Goal: Contribute content: Contribute content

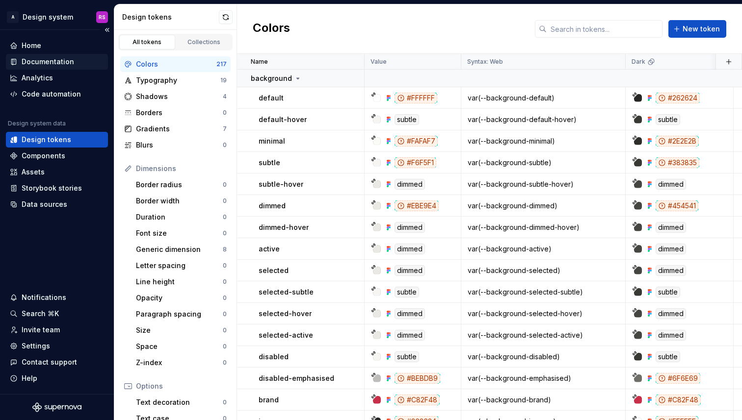
click at [66, 65] on div "Documentation" at bounding box center [48, 62] width 52 height 10
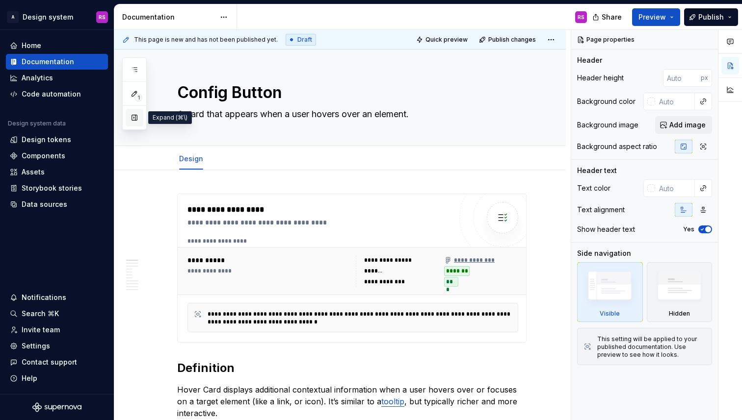
click at [132, 117] on button "button" at bounding box center [135, 118] width 18 height 18
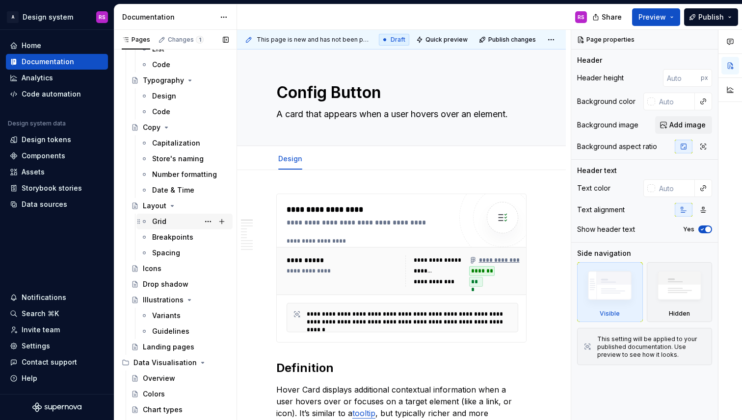
scroll to position [117, 0]
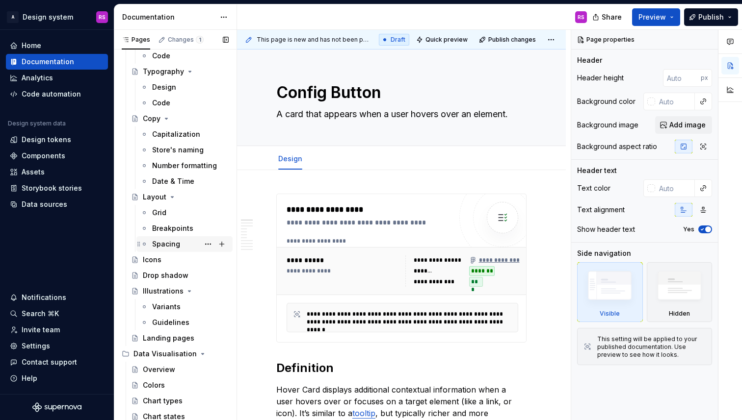
click at [168, 251] on div "Spacing" at bounding box center [190, 244] width 77 height 14
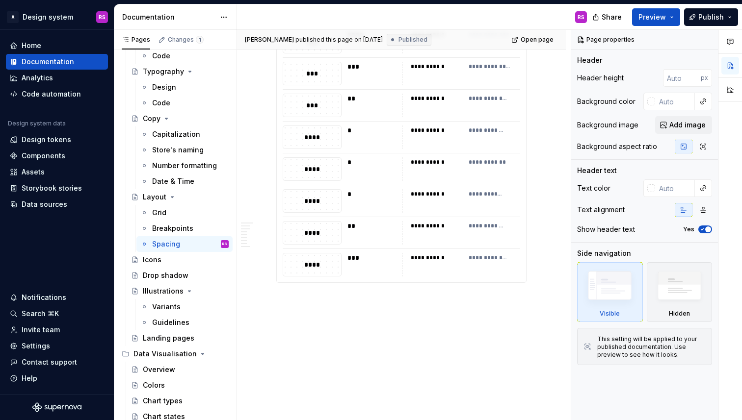
scroll to position [1476, 0]
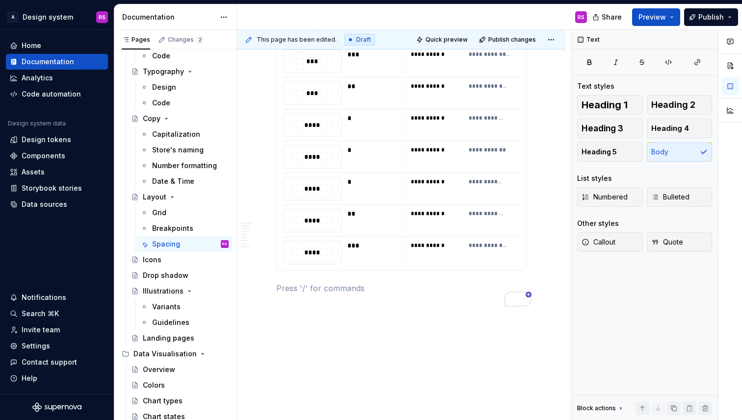
type textarea "*"
click at [622, 240] on button "Callout" at bounding box center [610, 243] width 66 height 20
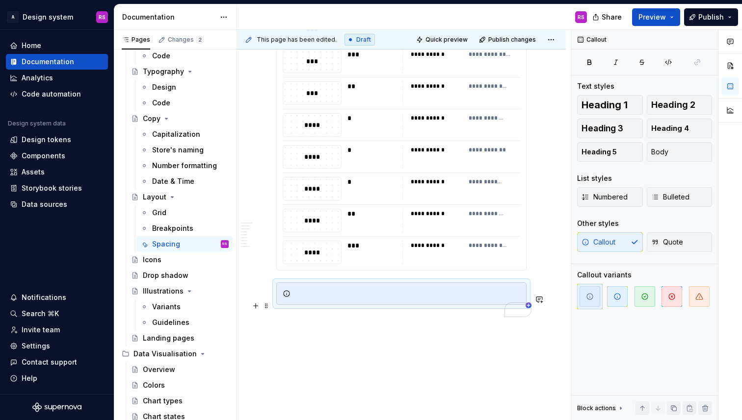
click at [384, 299] on div "To enrich screen reader interactions, please activate Accessibility in Grammarl…" at bounding box center [407, 294] width 226 height 10
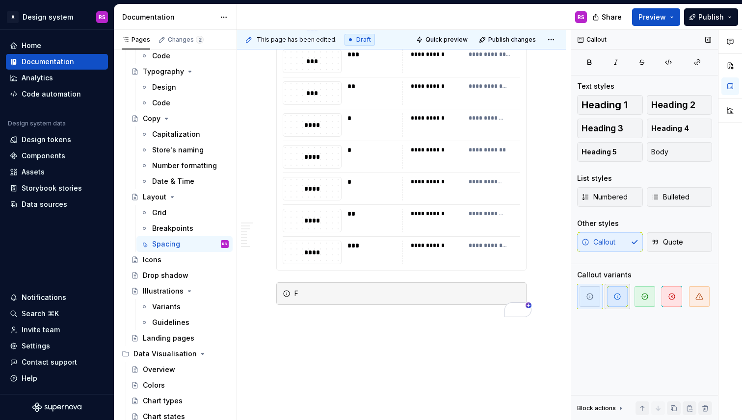
click at [618, 308] on button "button" at bounding box center [617, 297] width 26 height 26
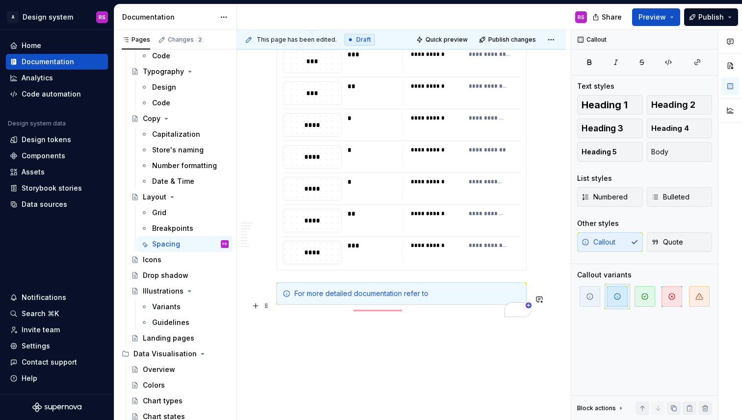
click at [402, 299] on div "For more detailed documentation refer to" at bounding box center [407, 294] width 226 height 10
click at [454, 299] on div "For more detailed documentation, refer to" at bounding box center [407, 294] width 226 height 10
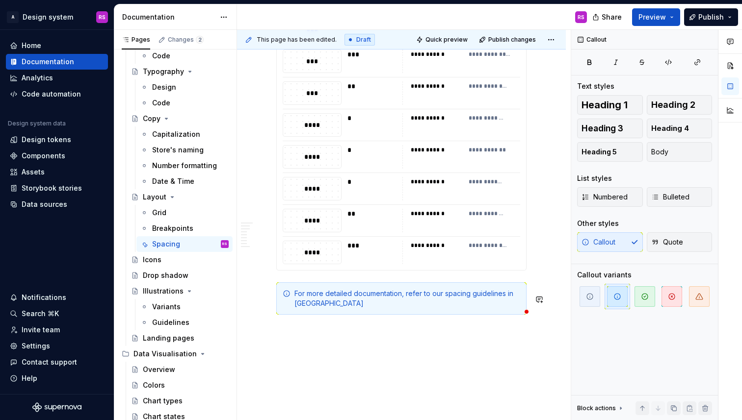
type textarea "*"
click at [338, 309] on div "For more detailed documentation, refer to our spacing guidelines in Storybook: …" at bounding box center [407, 299] width 226 height 20
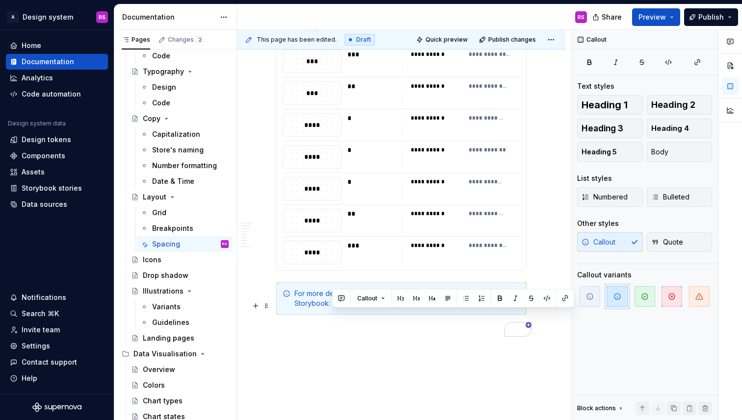
drag, startPoint x: 338, startPoint y: 316, endPoint x: 419, endPoint y: 322, distance: 81.6
click at [419, 309] on div "For more detailed documentation, refer to our spacing guidelines in Storybook: …" at bounding box center [407, 299] width 226 height 20
click at [562, 300] on button "button" at bounding box center [565, 299] width 14 height 14
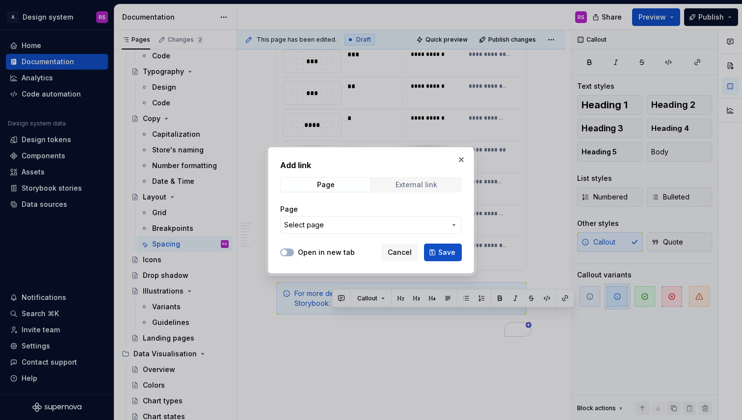
click at [417, 179] on span "External link" at bounding box center [416, 185] width 89 height 14
click at [392, 220] on input "URL" at bounding box center [370, 225] width 181 height 18
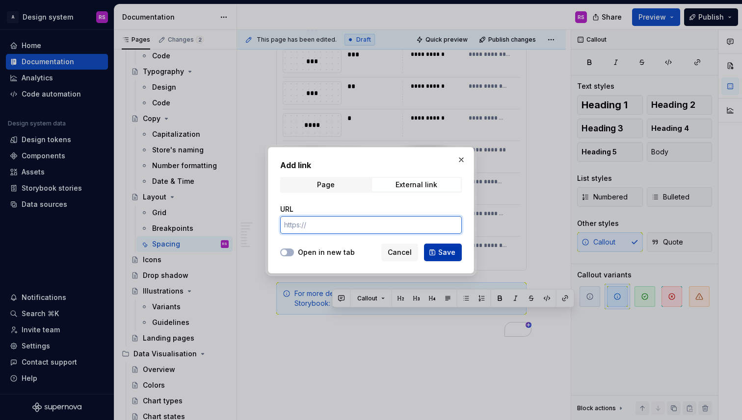
paste input "[URL][DOMAIN_NAME]"
type input "[URL][DOMAIN_NAME]"
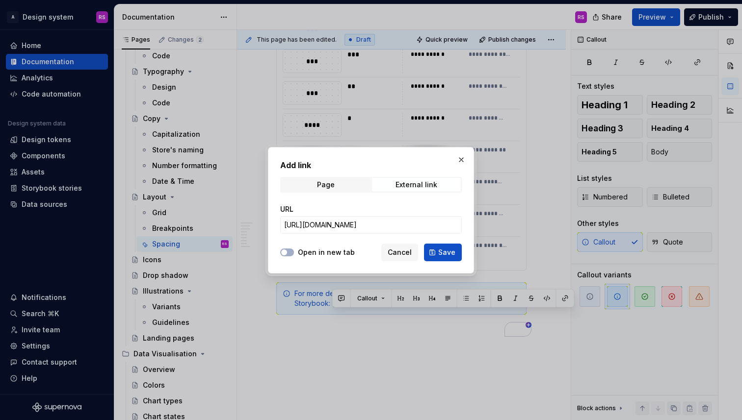
drag, startPoint x: 437, startPoint y: 249, endPoint x: 437, endPoint y: 270, distance: 21.1
click at [437, 249] on button "Save" at bounding box center [443, 253] width 38 height 18
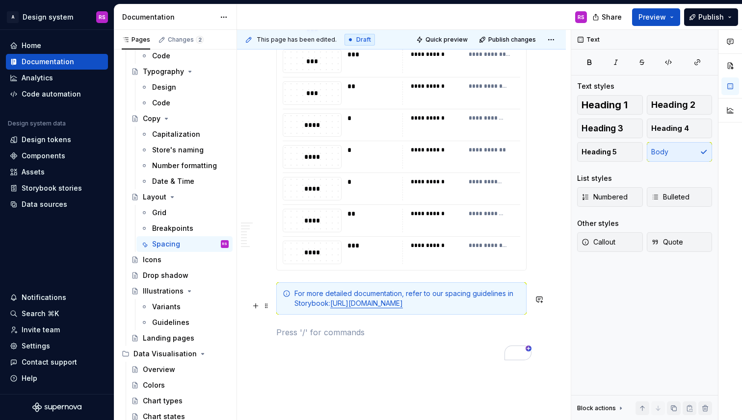
click at [370, 308] on link "[URL][DOMAIN_NAME]" at bounding box center [366, 303] width 73 height 8
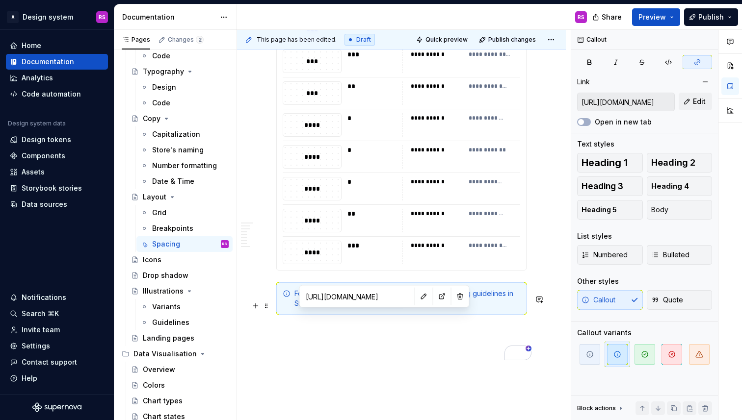
click at [341, 308] on link "[URL][DOMAIN_NAME]" at bounding box center [366, 303] width 73 height 8
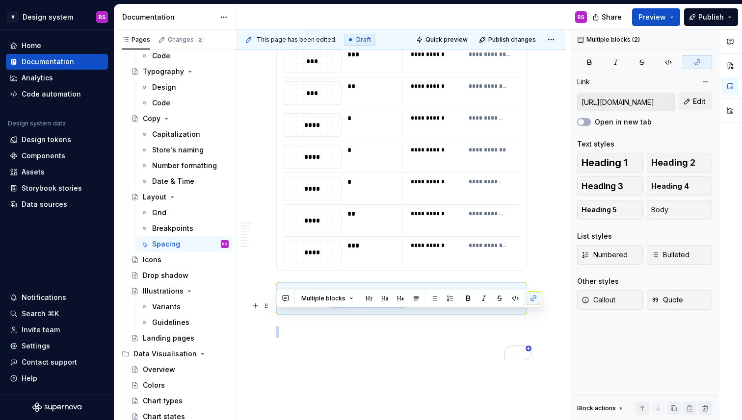
drag, startPoint x: 341, startPoint y: 315, endPoint x: 404, endPoint y: 322, distance: 62.7
click at [403, 308] on link "[URL][DOMAIN_NAME]" at bounding box center [366, 303] width 73 height 8
click at [470, 297] on button "button" at bounding box center [468, 299] width 14 height 14
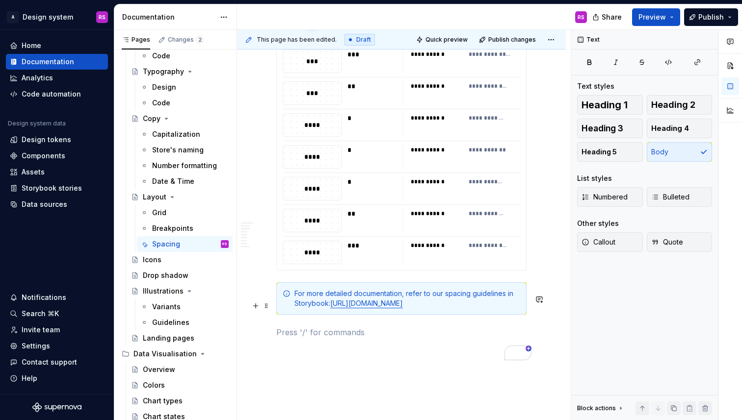
click at [317, 306] on div "For more detailed documentation, refer to our spacing guidelines in Storybook: …" at bounding box center [407, 299] width 226 height 20
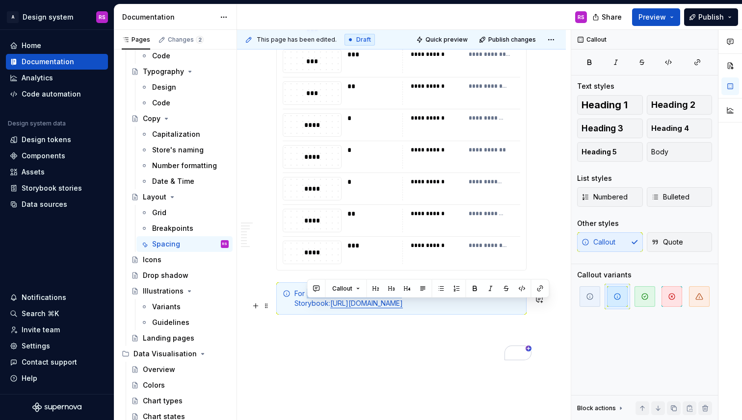
drag, startPoint x: 317, startPoint y: 306, endPoint x: 368, endPoint y: 306, distance: 51.0
click at [369, 306] on div "For more detailed documentation, refer to our spacing guidelines in Storybook: …" at bounding box center [407, 299] width 226 height 20
click at [368, 306] on div "For more detailed documentation, refer to our spacing guidelines in Storybook: …" at bounding box center [407, 299] width 226 height 20
drag, startPoint x: 368, startPoint y: 306, endPoint x: 345, endPoint y: 306, distance: 23.5
click at [345, 306] on div "For more detailed documentation, refer to our spacing guidelines in Storybook: …" at bounding box center [407, 299] width 226 height 20
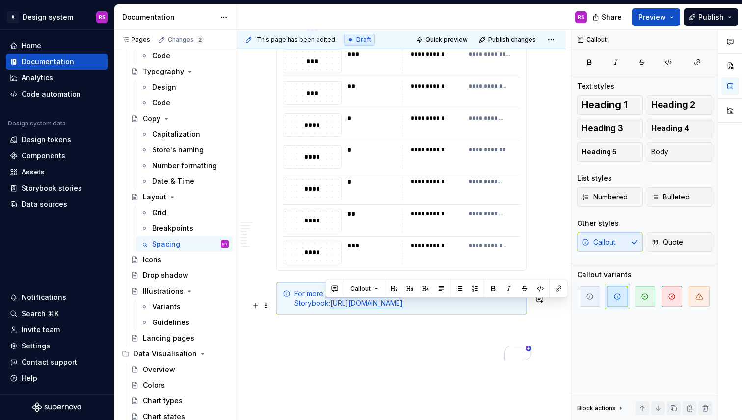
click at [345, 306] on div "For more detailed documentation, refer to our spacing guidelines in Storybook: …" at bounding box center [407, 299] width 226 height 20
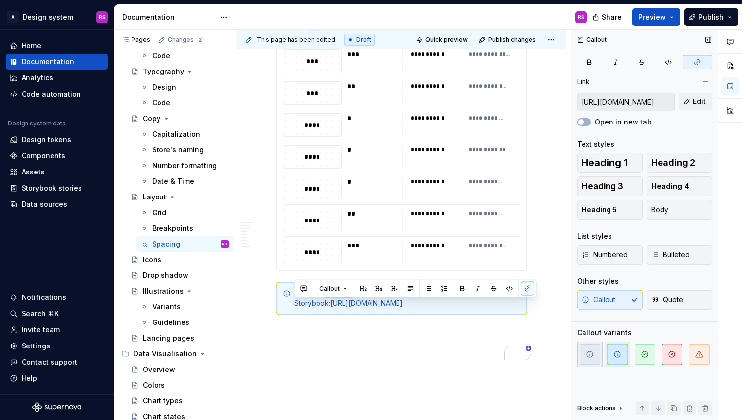
click at [592, 351] on icon "button" at bounding box center [590, 355] width 8 height 8
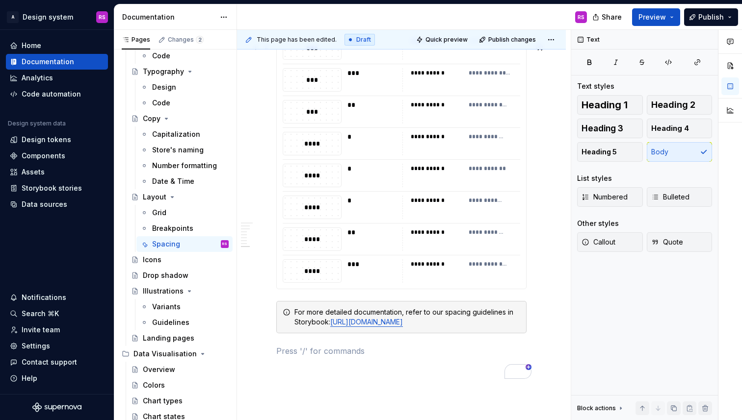
scroll to position [1460, 0]
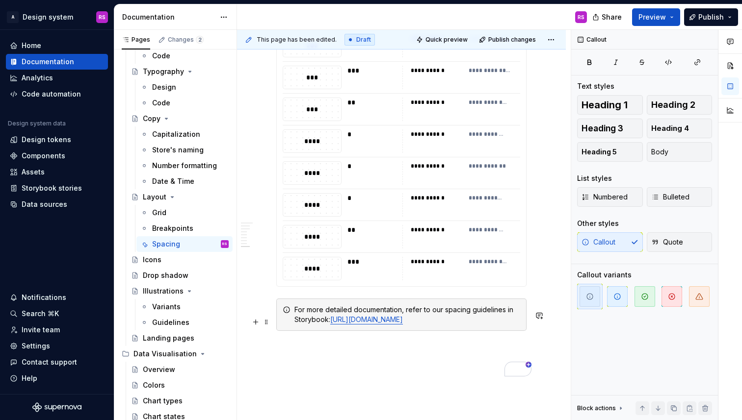
click at [316, 325] on div "For more detailed documentation, refer to our spacing guidelines in Storybook: …" at bounding box center [407, 315] width 226 height 20
drag, startPoint x: 316, startPoint y: 333, endPoint x: 286, endPoint y: 326, distance: 30.8
click at [286, 326] on div "For more detailed documentation, refer to our spacing guidelines in Storybook: …" at bounding box center [401, 315] width 250 height 32
copy div "For more detailed documentation, refer to our spacing guidelines in Storybook"
click at [320, 325] on div "For more detailed documentation, refer to our spacing guidelines in Storybook: …" at bounding box center [407, 315] width 226 height 20
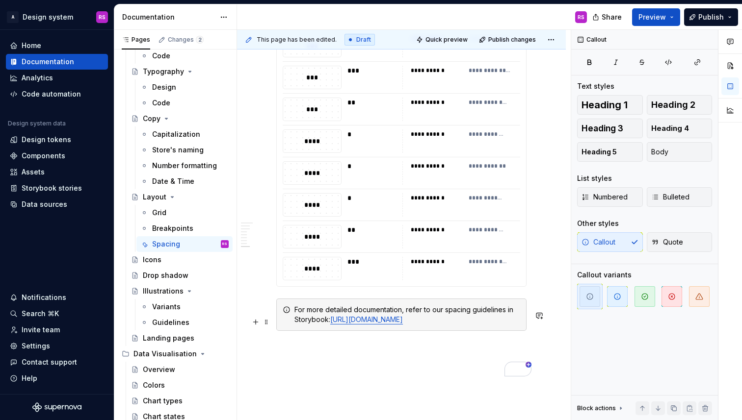
click at [398, 322] on div "For more detailed documentation, refer to our spacing guidelines in Storybook: …" at bounding box center [407, 315] width 226 height 20
click at [386, 325] on div "For more detailed documentation, refer to our spacing guidelines in Storybook: …" at bounding box center [407, 315] width 226 height 20
click at [333, 323] on div "For more detailed documentation, refer to our spacing guidelines in Storybook: …" at bounding box center [407, 315] width 226 height 20
drag, startPoint x: 333, startPoint y: 323, endPoint x: 361, endPoint y: 323, distance: 28.0
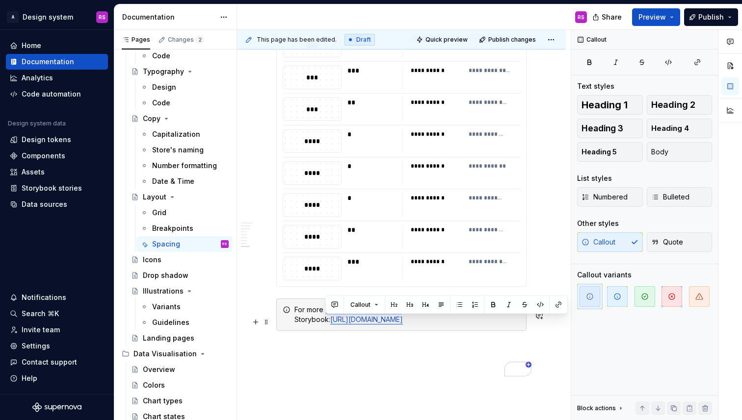
click at [361, 323] on div "For more detailed documentation, refer to our spacing guidelines in Storybook: …" at bounding box center [407, 315] width 226 height 20
click at [345, 319] on div "For more details, refer to our spacing guidelines in Storybook: [URL][DOMAIN_NA…" at bounding box center [407, 315] width 226 height 20
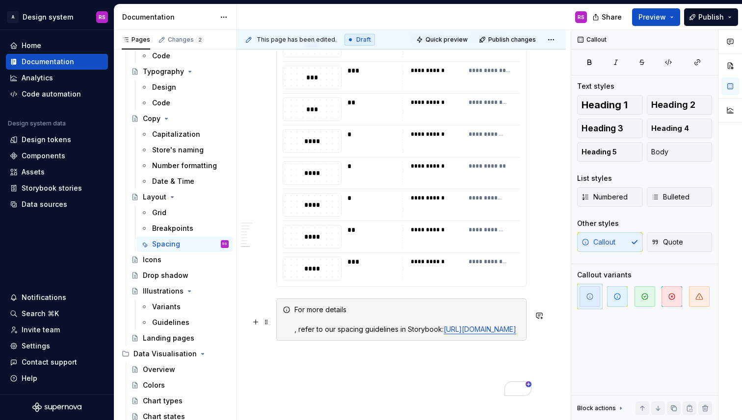
click at [365, 324] on div "For more details , refer to our spacing guidelines in Storybook: [URL][DOMAIN_N…" at bounding box center [407, 319] width 226 height 29
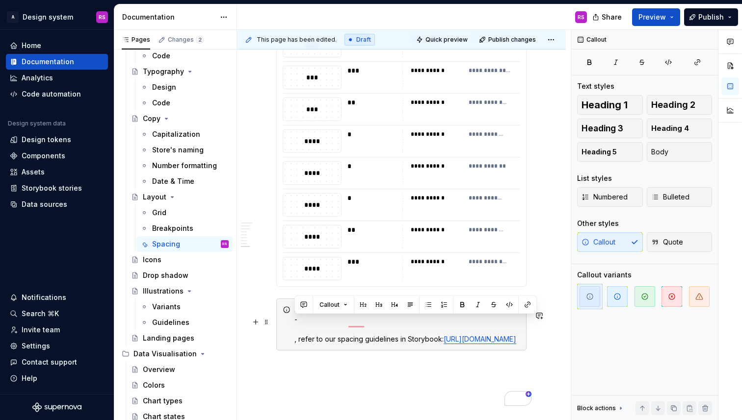
drag, startPoint x: 359, startPoint y: 332, endPoint x: 289, endPoint y: 328, distance: 69.7
click at [289, 328] on div "For more details such as: - , refer to our spacing guidelines in Storybook: [UR…" at bounding box center [401, 325] width 250 height 52
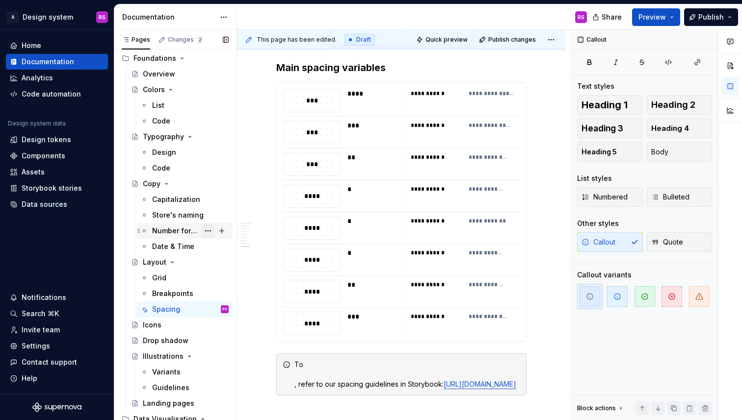
scroll to position [53, 0]
click at [179, 116] on div "Code" at bounding box center [190, 120] width 77 height 14
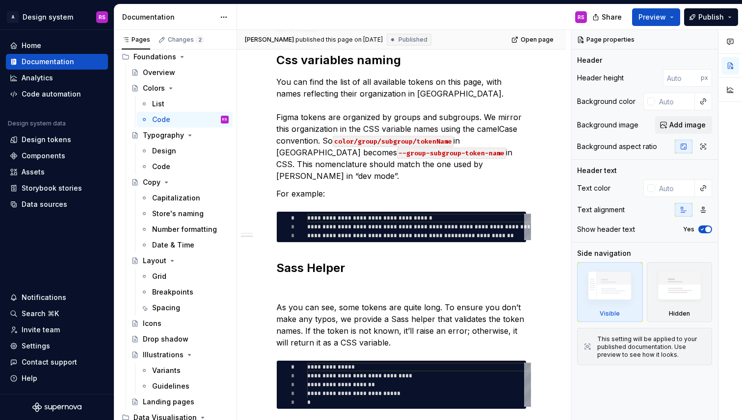
scroll to position [467, 0]
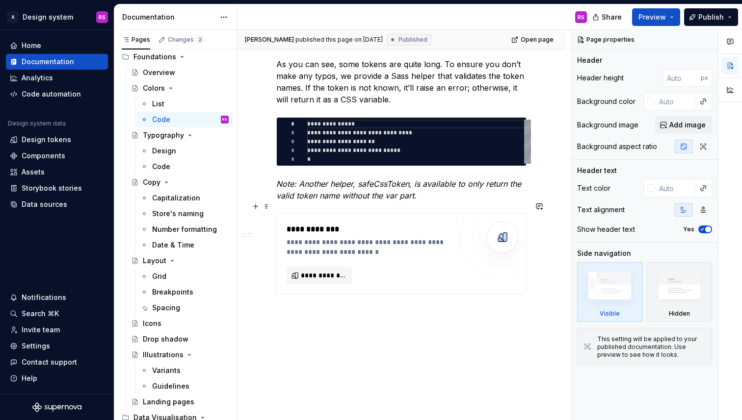
click at [319, 238] on div "**********" at bounding box center [371, 247] width 170 height 20
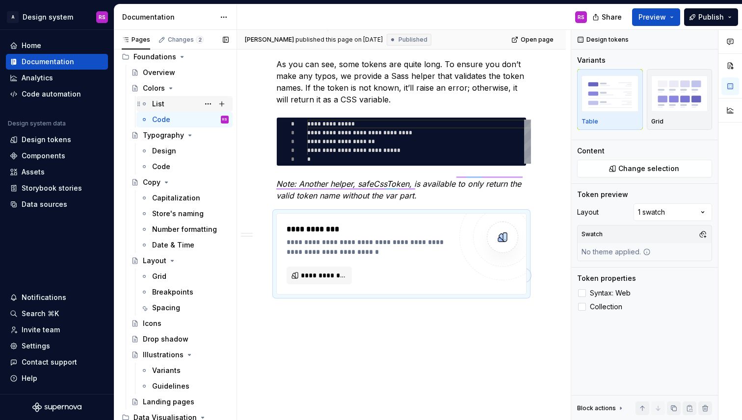
click at [179, 105] on div "List" at bounding box center [190, 104] width 77 height 14
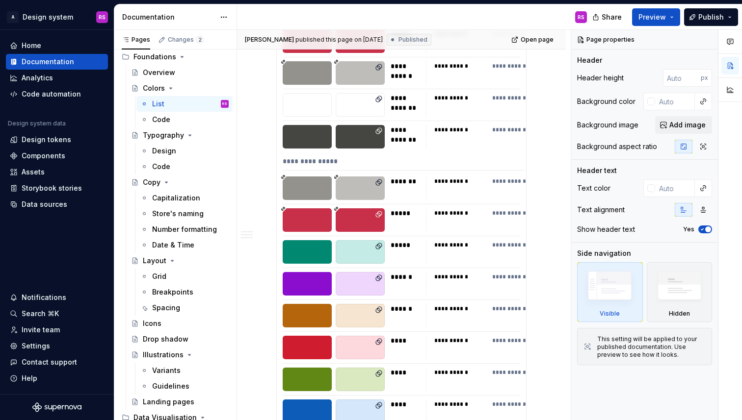
scroll to position [955, 0]
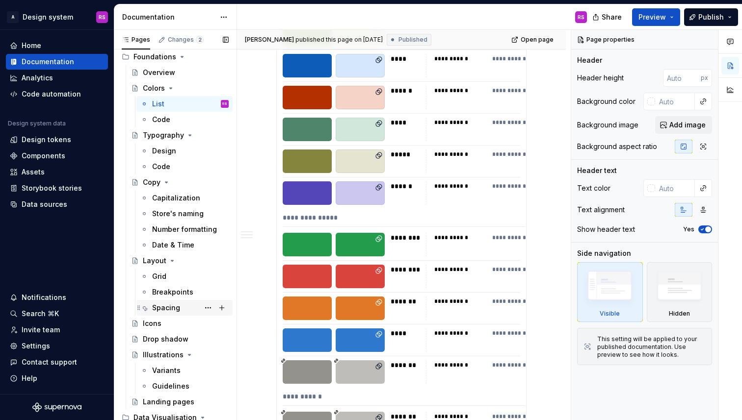
click at [184, 305] on div "Spacing" at bounding box center [190, 308] width 77 height 14
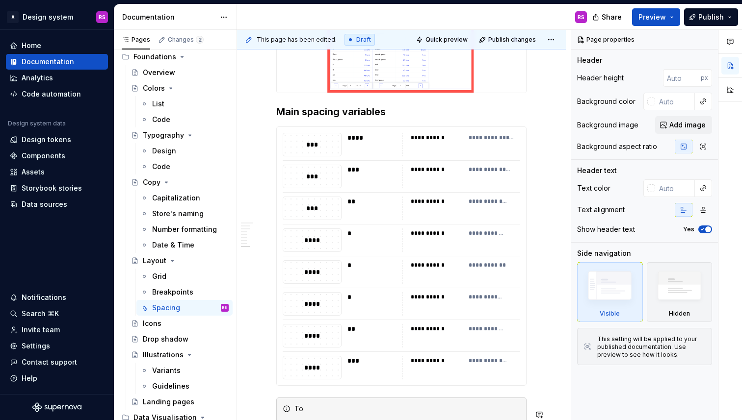
scroll to position [1573, 0]
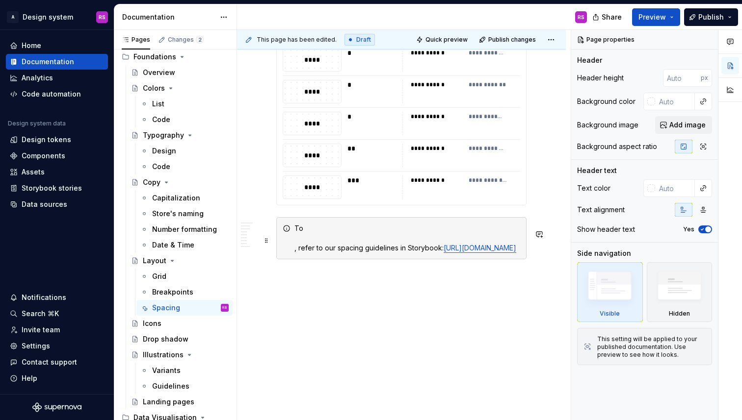
click at [320, 224] on div "To , refer to our spacing guidelines in Storybook: [URL][DOMAIN_NAME]" at bounding box center [407, 238] width 226 height 29
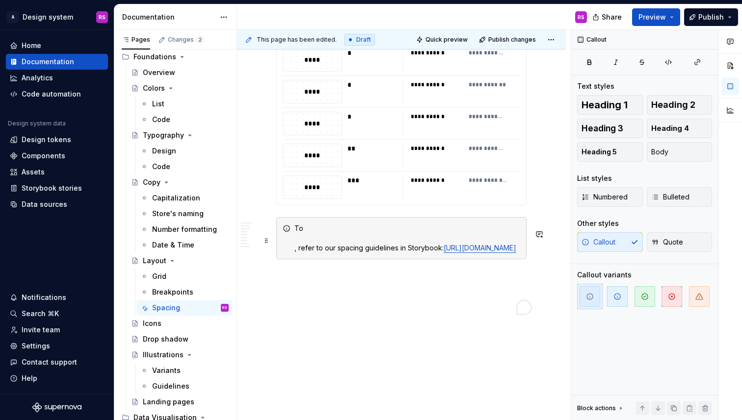
click at [322, 224] on div "To , refer to our spacing guidelines in Storybook: [URL][DOMAIN_NAME]" at bounding box center [407, 238] width 226 height 29
type textarea "*"
click at [463, 224] on div "We have spacing utilites that can be used to add spacing , refer to our spacing…" at bounding box center [407, 238] width 226 height 29
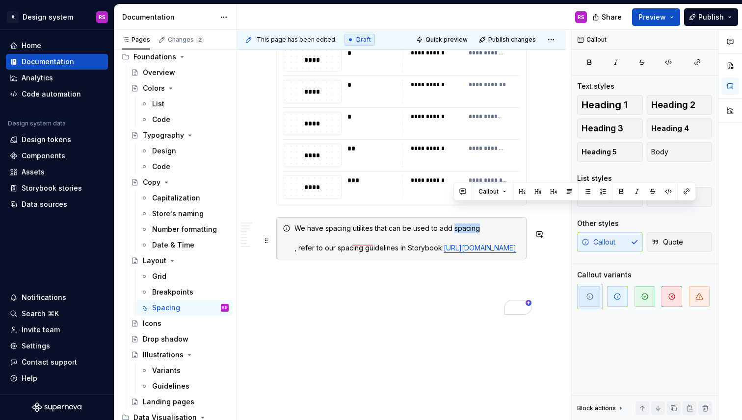
click at [463, 224] on div "We have spacing utilites that can be used to add spacing , refer to our spacing…" at bounding box center [407, 238] width 226 height 29
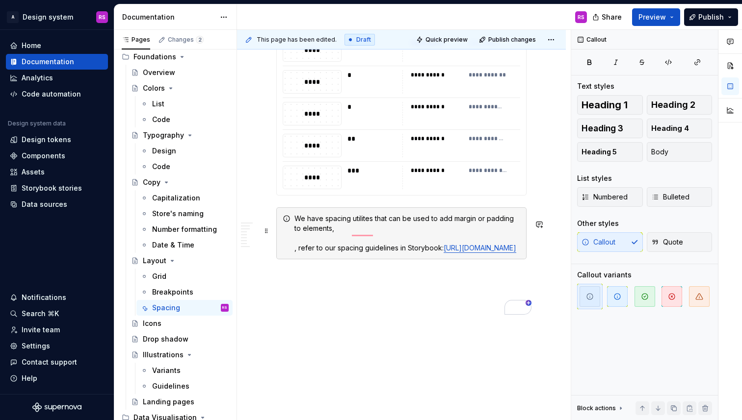
click at [293, 241] on div "We have spacing utilites that can be used to add margin or padding to elements,…" at bounding box center [401, 233] width 250 height 52
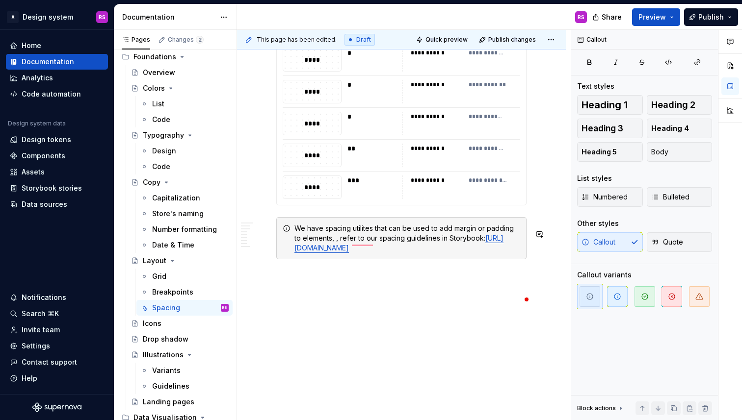
scroll to position [1563, 0]
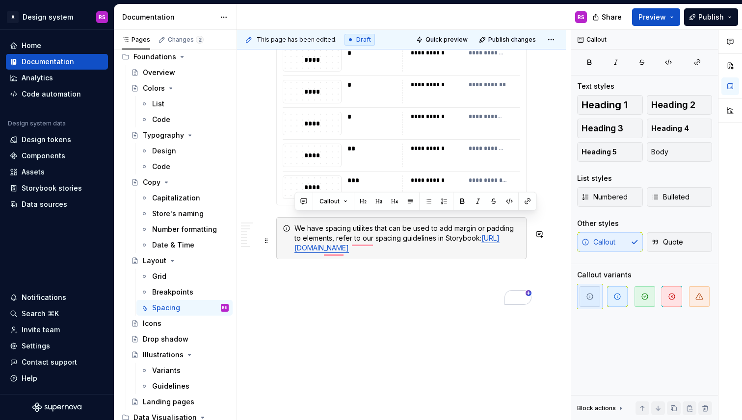
drag, startPoint x: 477, startPoint y: 229, endPoint x: 297, endPoint y: 216, distance: 181.0
click at [297, 224] on div "We have spacing utilites that can be used to add margin or padding to elements,…" at bounding box center [407, 238] width 226 height 29
copy div "We have spacing utilites that can be used to add margin or padding to elements,…"
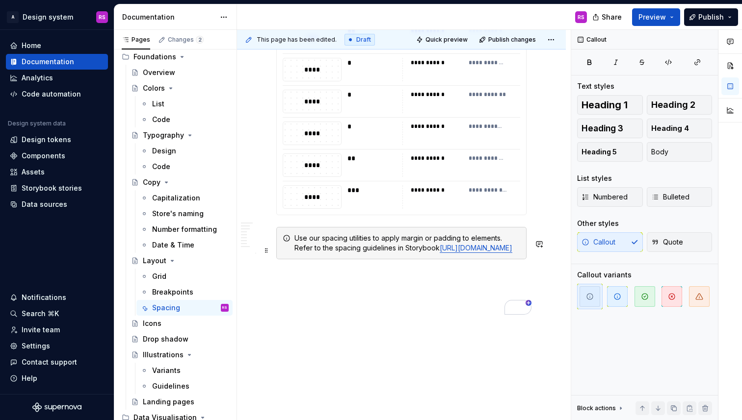
click at [293, 239] on div "Use our spacing utilities to apply margin or padding to elements. Refer to the …" at bounding box center [401, 243] width 250 height 32
click at [327, 240] on div "Use our spacing utilities to apply margin or padding to elements. Refer to the …" at bounding box center [407, 243] width 226 height 20
click at [420, 233] on div "Use our spacing utilities to apply margin or padding to elements. Refer to the …" at bounding box center [407, 243] width 226 height 20
click at [410, 233] on div "Use our spacing utilities to apply margin or padding to elements. Refer to the …" at bounding box center [407, 243] width 226 height 20
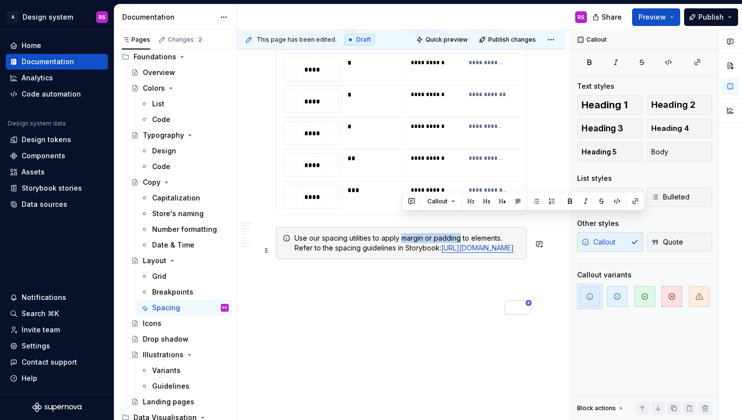
drag, startPoint x: 410, startPoint y: 219, endPoint x: 452, endPoint y: 219, distance: 41.7
click at [452, 233] on div "Use our spacing utilities to apply margin or padding to elements. Refer to the …" at bounding box center [407, 243] width 226 height 20
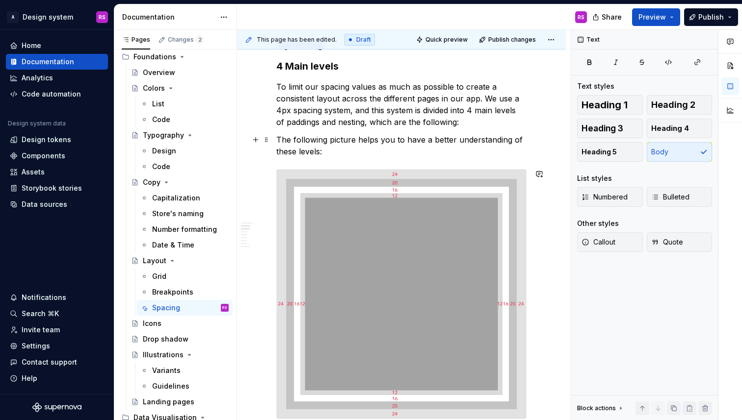
scroll to position [149, 0]
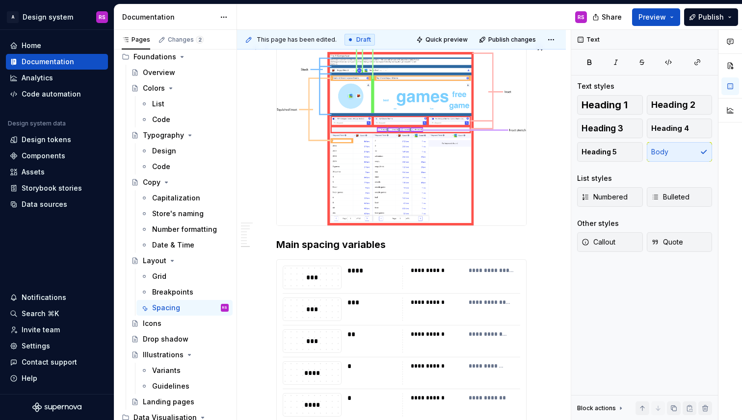
click at [334, 223] on img "To enrich screen reader interactions, please activate Accessibility in Grammarl…" at bounding box center [401, 130] width 249 height 192
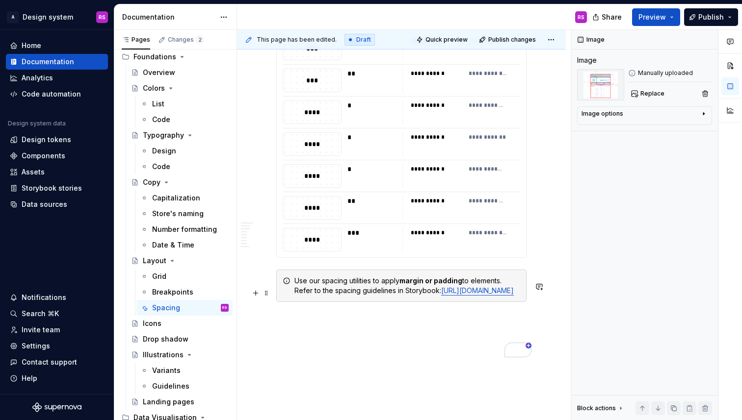
click at [364, 296] on div "Use our spacing utilities to apply margin or padding to elements. Refer to the …" at bounding box center [407, 286] width 226 height 20
drag, startPoint x: 364, startPoint y: 304, endPoint x: 333, endPoint y: 304, distance: 30.9
click at [333, 296] on div "Use our spacing utilities to apply margin or padding to elements. Refer to the …" at bounding box center [407, 286] width 226 height 20
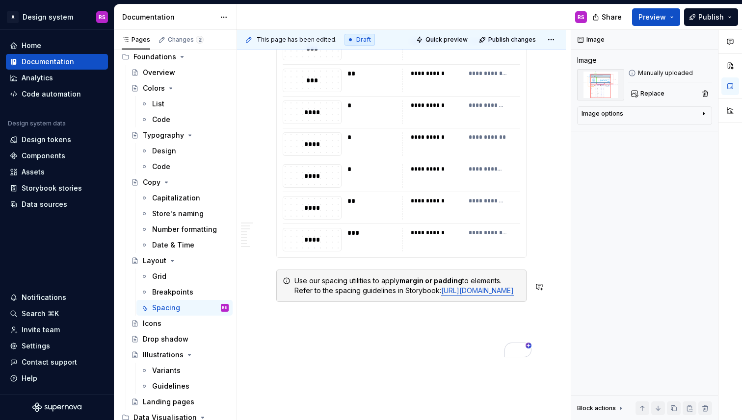
click at [402, 326] on p "To enrich screen reader interactions, please activate Accessibility in Grammarl…" at bounding box center [401, 320] width 250 height 12
click at [351, 296] on div "Use our spacing utilities to apply margin or padding to elements. Refer to the …" at bounding box center [407, 286] width 226 height 20
click at [382, 296] on div "Use our spacing utilities to apply margin or padding to elements. Refer to the …" at bounding box center [407, 286] width 226 height 20
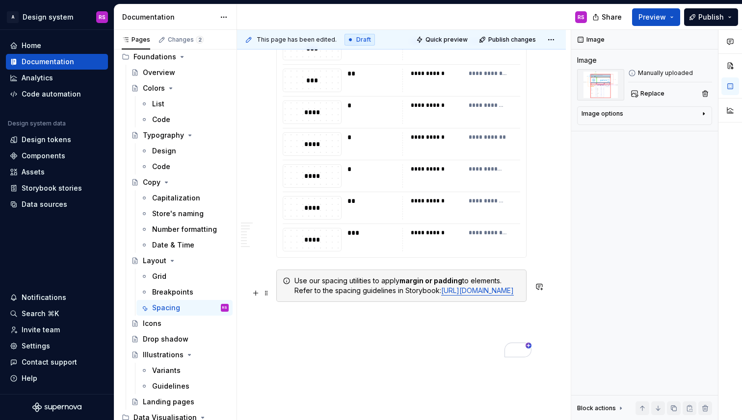
click at [382, 296] on div "Use our spacing utilities to apply margin or padding to elements. Refer to the …" at bounding box center [407, 286] width 226 height 20
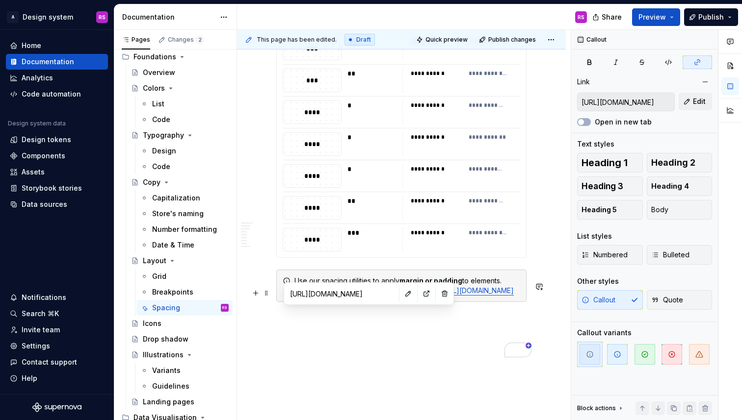
click at [441, 295] on link "[URL][DOMAIN_NAME]" at bounding box center [477, 290] width 73 height 8
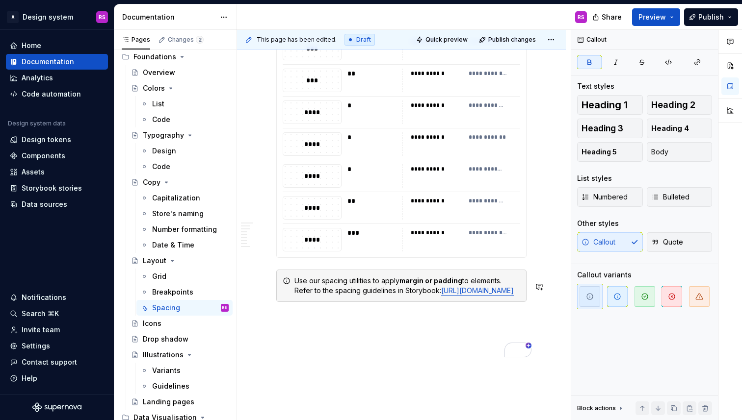
click at [456, 285] on strong "margin or padding" at bounding box center [430, 281] width 63 height 8
click at [365, 296] on div "Use our spacing utilities to apply margin or padding to elements. Refer to the …" at bounding box center [407, 286] width 226 height 20
click at [423, 252] on div "**********" at bounding box center [461, 240] width 118 height 24
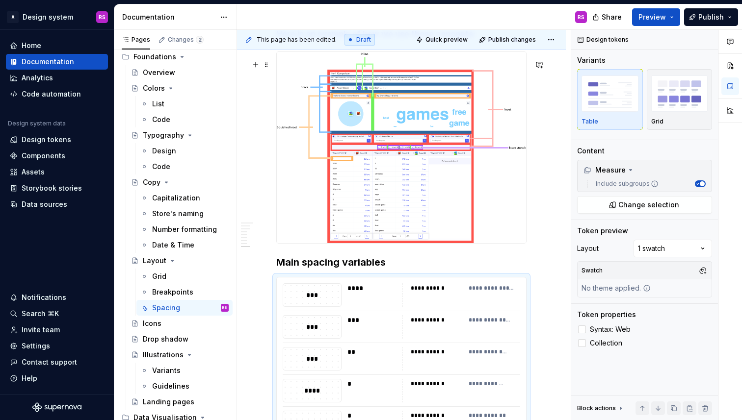
click at [436, 168] on img "To enrich screen reader interactions, please activate Accessibility in Grammarl…" at bounding box center [401, 148] width 249 height 192
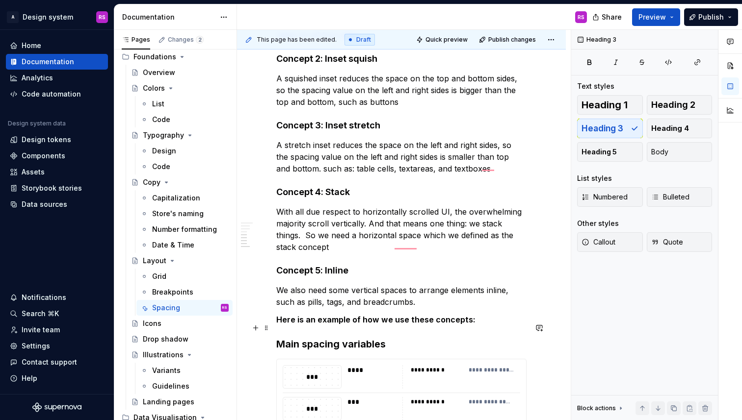
click at [372, 325] on strong "Here is an example of how we use these concepts:" at bounding box center [375, 320] width 199 height 10
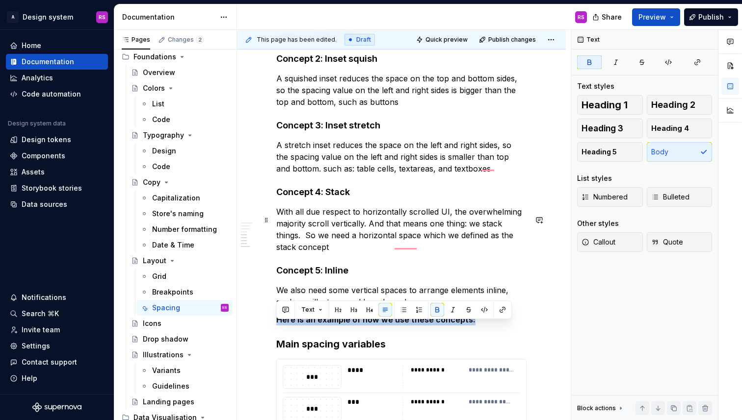
drag, startPoint x: 372, startPoint y: 327, endPoint x: 341, endPoint y: 241, distance: 91.1
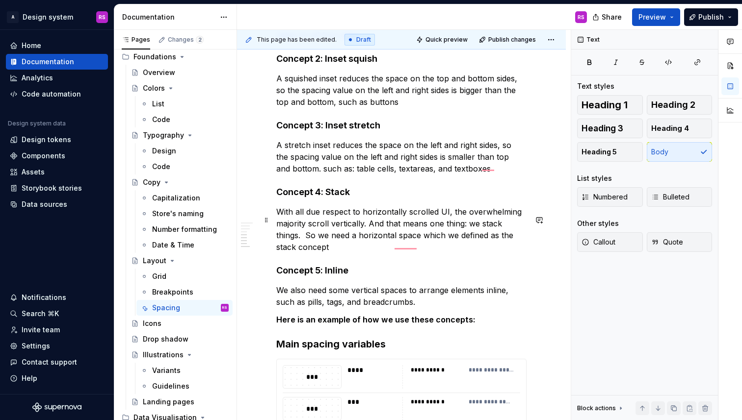
click at [341, 241] on p "With all due respect to horizontally scrolled UI, the overwhelming majority scr…" at bounding box center [401, 229] width 250 height 47
drag, startPoint x: 470, startPoint y: 331, endPoint x: 426, endPoint y: 319, distance: 45.2
click at [464, 326] on p "Here is an example of how we use these concepts:" at bounding box center [401, 320] width 250 height 12
click at [350, 273] on h4 "Concept 5: Inline" at bounding box center [401, 271] width 250 height 12
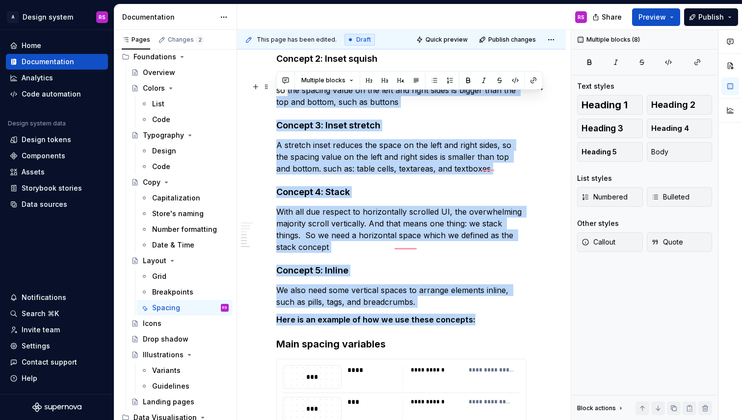
drag, startPoint x: 475, startPoint y: 326, endPoint x: 275, endPoint y: 99, distance: 302.0
click at [275, 99] on div "Spacing 4 Main levels To limit our spacing values as much as possible to create…" at bounding box center [401, 35] width 329 height 1578
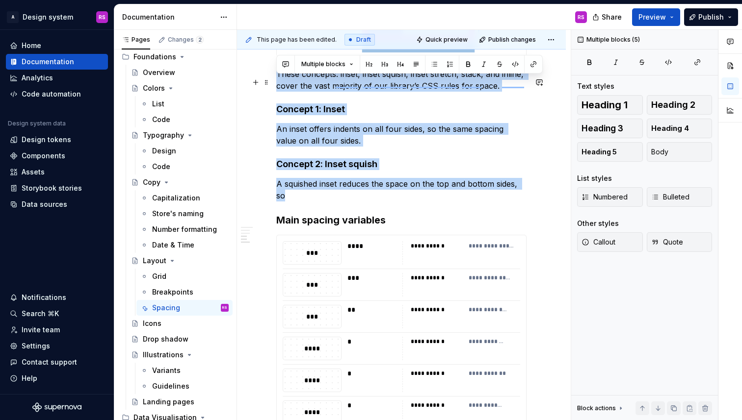
drag, startPoint x: 528, startPoint y: 192, endPoint x: 278, endPoint y: 87, distance: 270.8
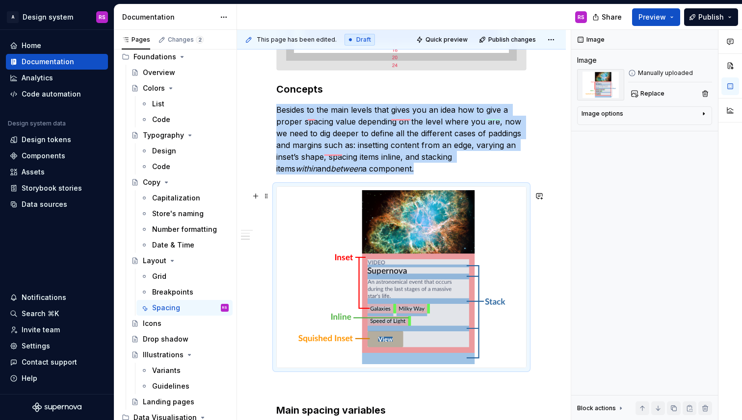
click at [367, 289] on img "To enrich screen reader interactions, please activate Accessibility in Grammarl…" at bounding box center [401, 277] width 249 height 181
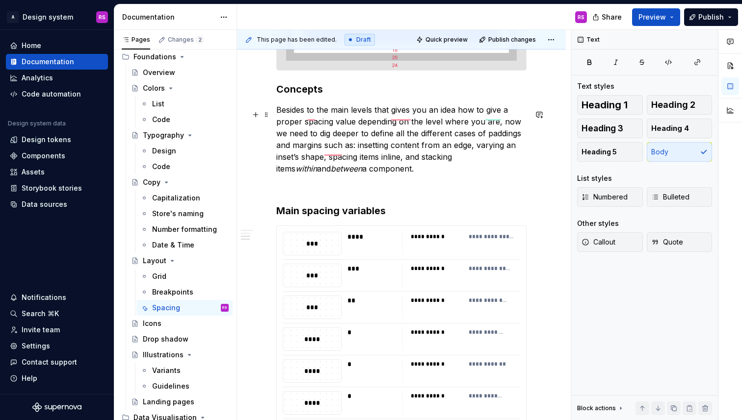
click at [324, 173] on p "Besides to the main levels that gives you an idea how to give a proper spacing …" at bounding box center [401, 139] width 250 height 71
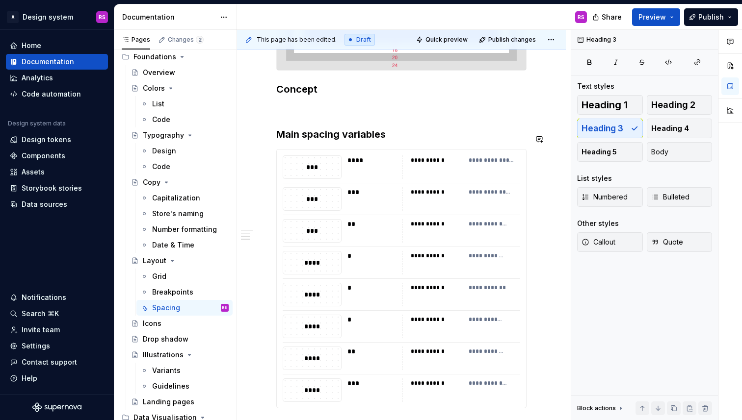
click at [299, 123] on div "**********" at bounding box center [401, 81] width 250 height 789
click at [315, 140] on h3 "Main spacing variables" at bounding box center [401, 135] width 250 height 14
click at [315, 89] on h3 "Concept" at bounding box center [401, 89] width 250 height 14
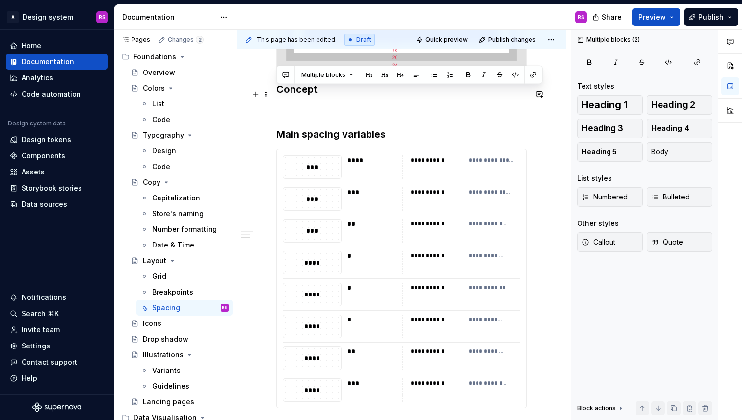
click at [315, 89] on h3 "Concept" at bounding box center [401, 89] width 250 height 14
click at [306, 90] on h3 "Concept" at bounding box center [401, 89] width 250 height 14
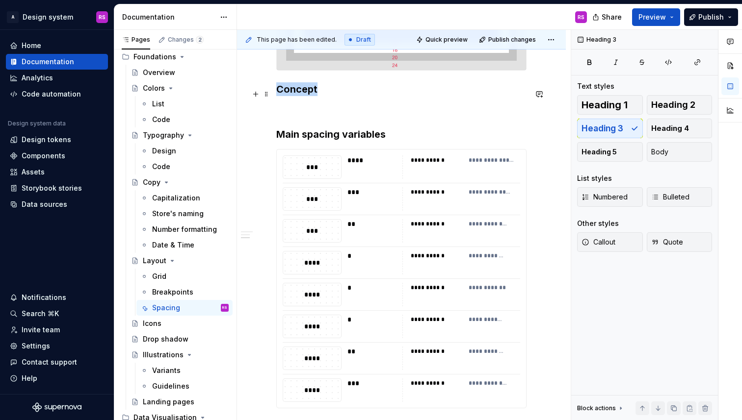
click at [306, 90] on h3 "Concept" at bounding box center [401, 89] width 250 height 14
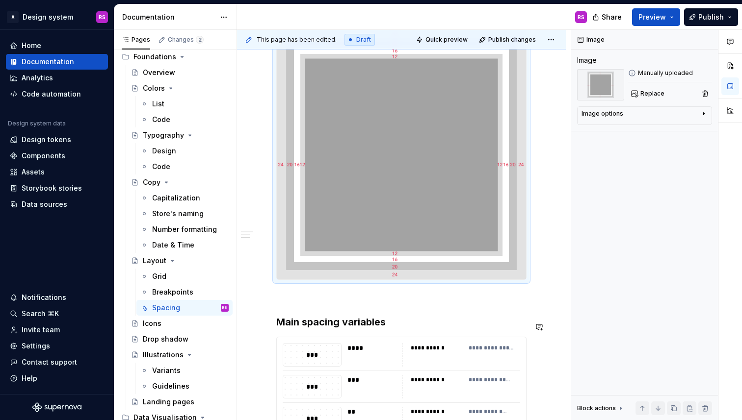
click at [305, 304] on p "To enrich screen reader interactions, please activate Accessibility in Grammarl…" at bounding box center [401, 298] width 250 height 12
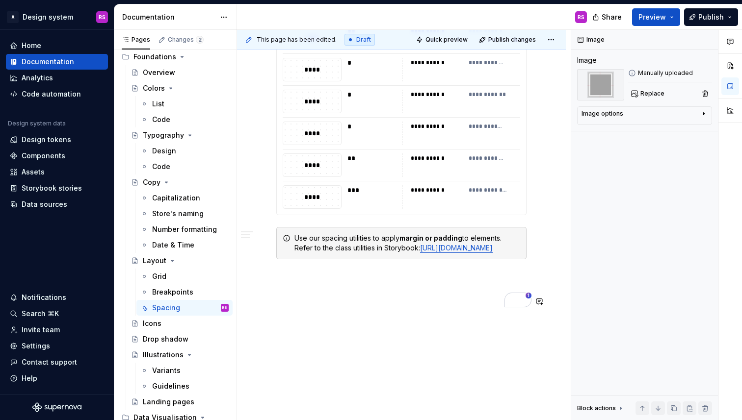
click at [311, 350] on div "**********" at bounding box center [404, 225] width 334 height 391
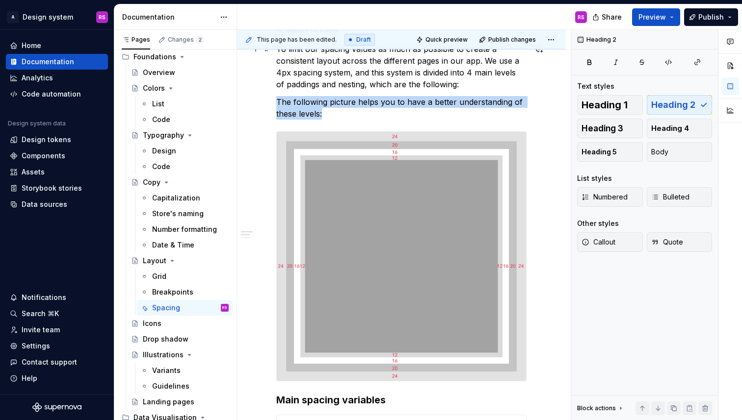
scroll to position [0, 0]
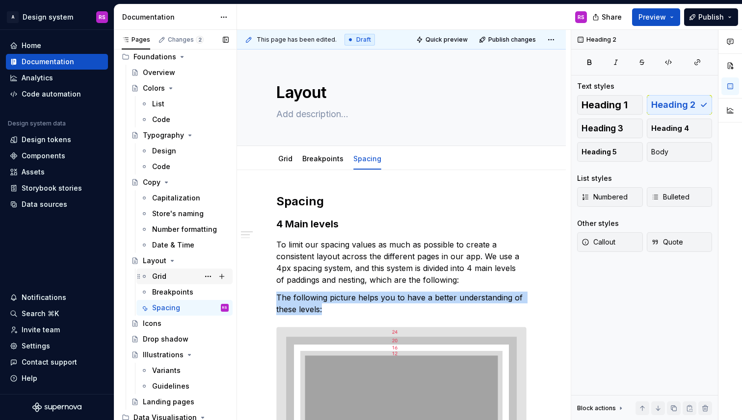
click at [180, 283] on div "Grid" at bounding box center [190, 277] width 77 height 14
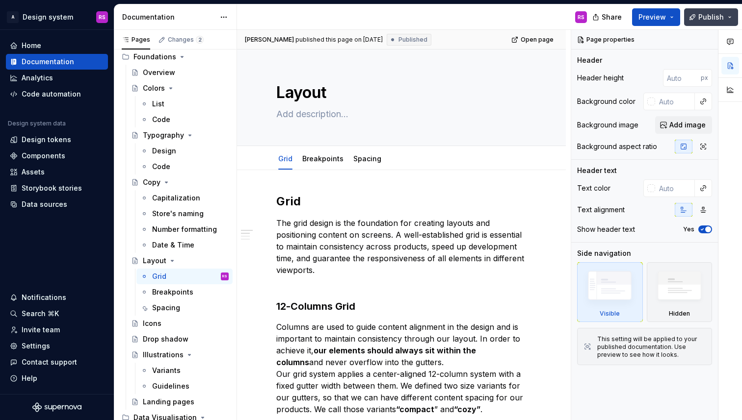
click at [690, 13] on button "Publish" at bounding box center [711, 17] width 54 height 18
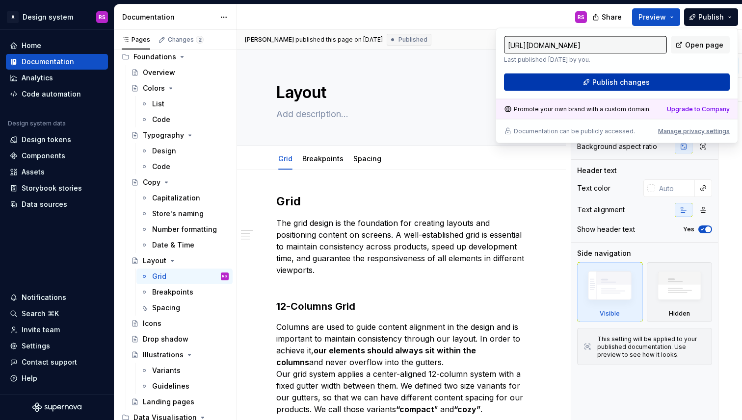
click at [613, 82] on span "Publish changes" at bounding box center [620, 83] width 57 height 10
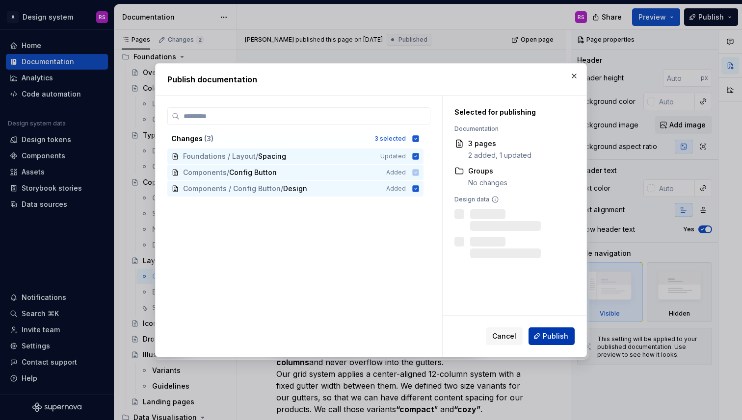
click at [549, 335] on span "Publish" at bounding box center [556, 337] width 26 height 10
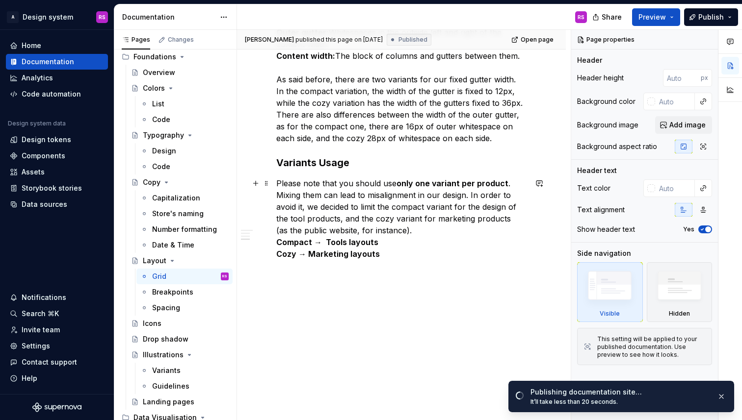
scroll to position [482, 0]
click at [179, 294] on div "Breakpoints" at bounding box center [172, 292] width 41 height 10
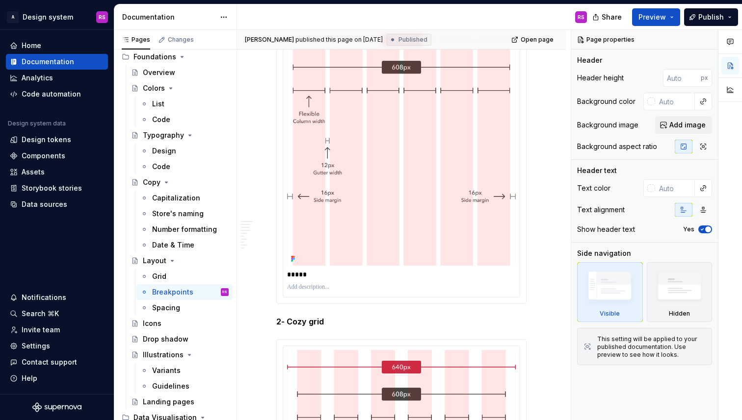
scroll to position [2551, 0]
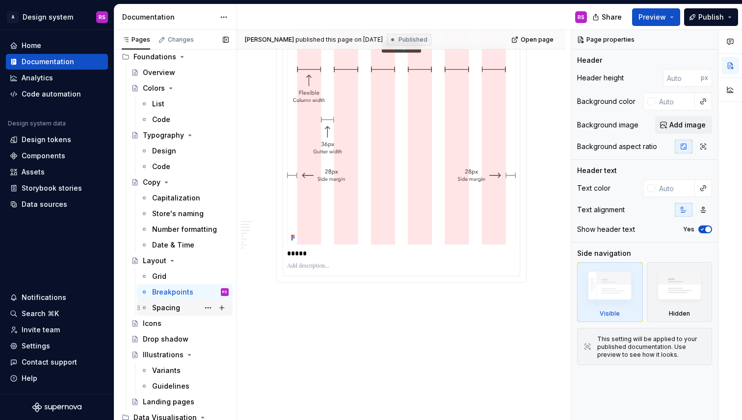
click at [170, 311] on div "Spacing" at bounding box center [166, 308] width 28 height 10
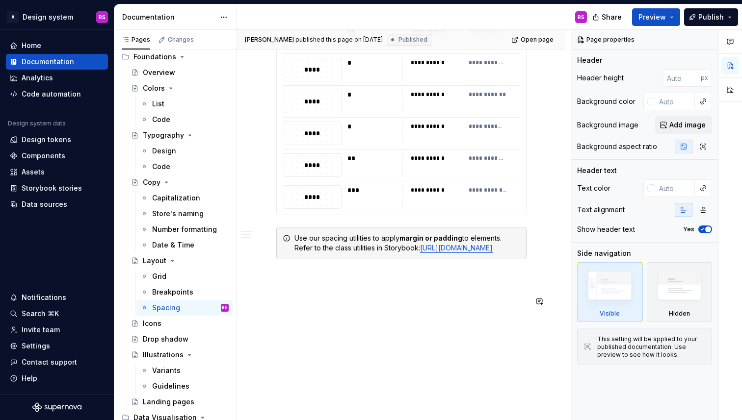
scroll to position [679, 0]
click at [614, 18] on span "Share" at bounding box center [611, 17] width 20 height 10
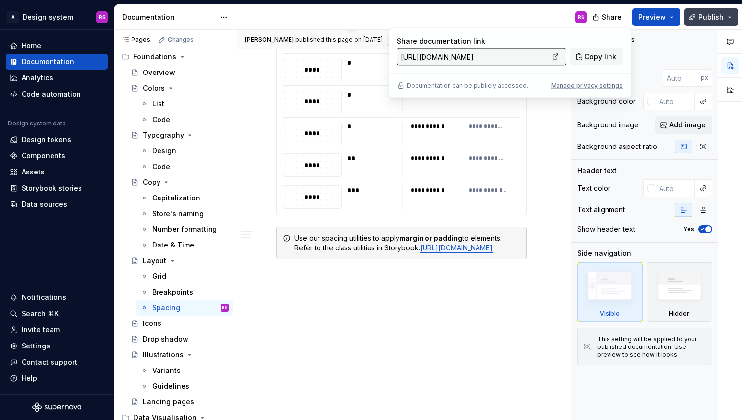
click at [719, 15] on span "Publish" at bounding box center [711, 17] width 26 height 10
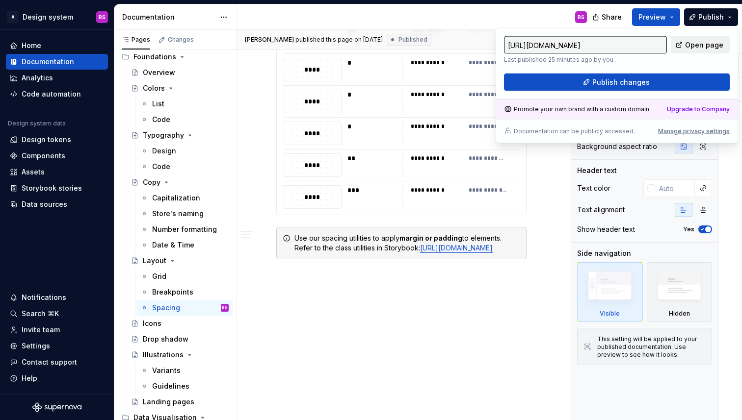
click at [701, 38] on link "Open page" at bounding box center [700, 45] width 59 height 18
click at [693, 42] on span "Open page" at bounding box center [704, 45] width 38 height 10
type textarea "*"
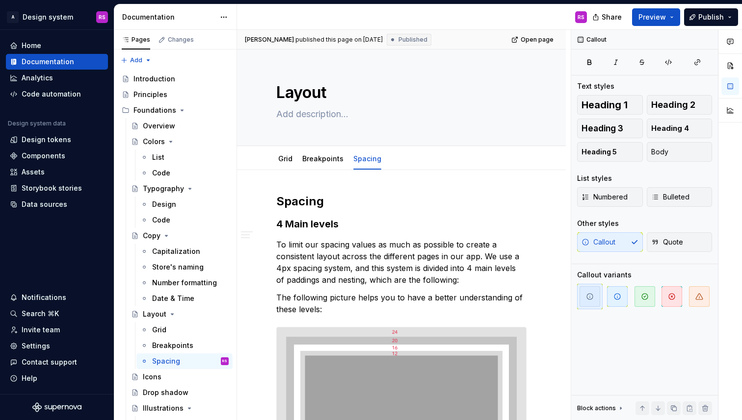
scroll to position [679, 0]
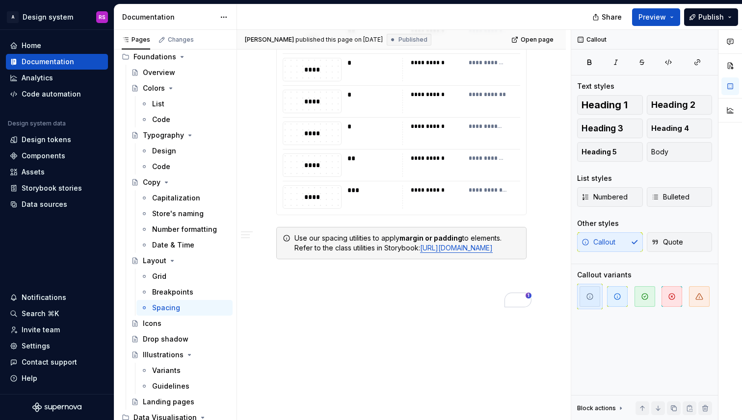
type textarea "*"
